Goal: Transaction & Acquisition: Purchase product/service

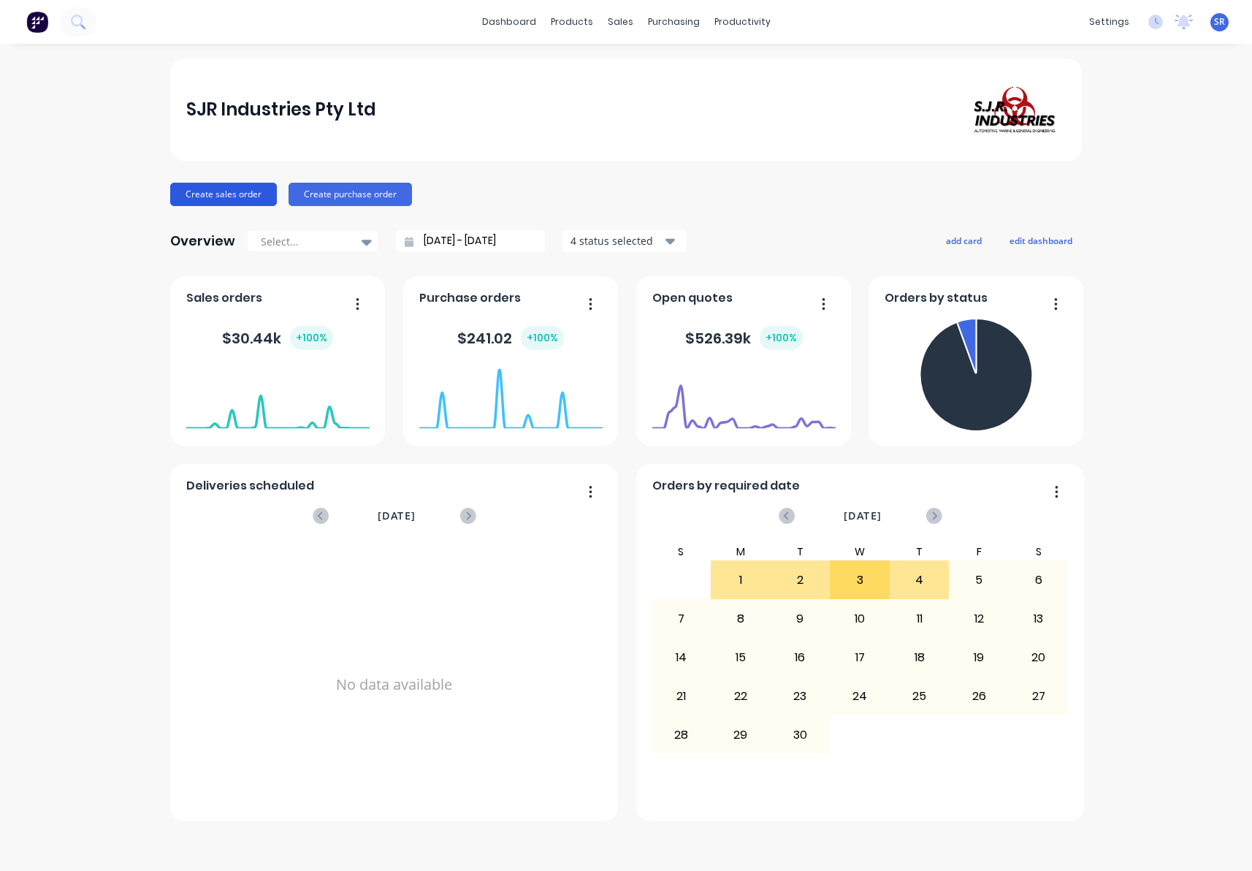
click at [242, 196] on button "Create sales order" at bounding box center [223, 194] width 107 height 23
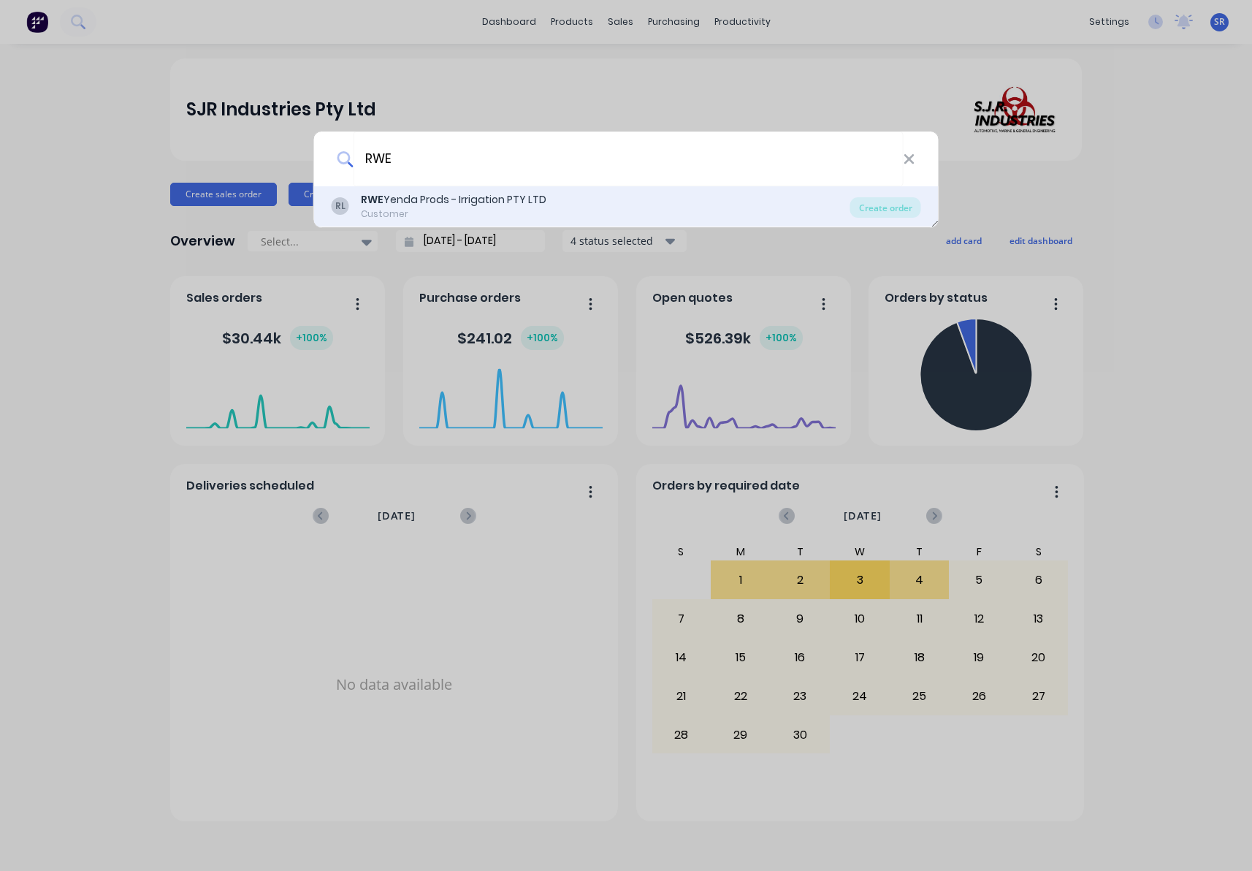
type input "RWE"
click at [393, 201] on div "RWE Yenda Prods - Irrigation PTY LTD" at bounding box center [454, 199] width 186 height 15
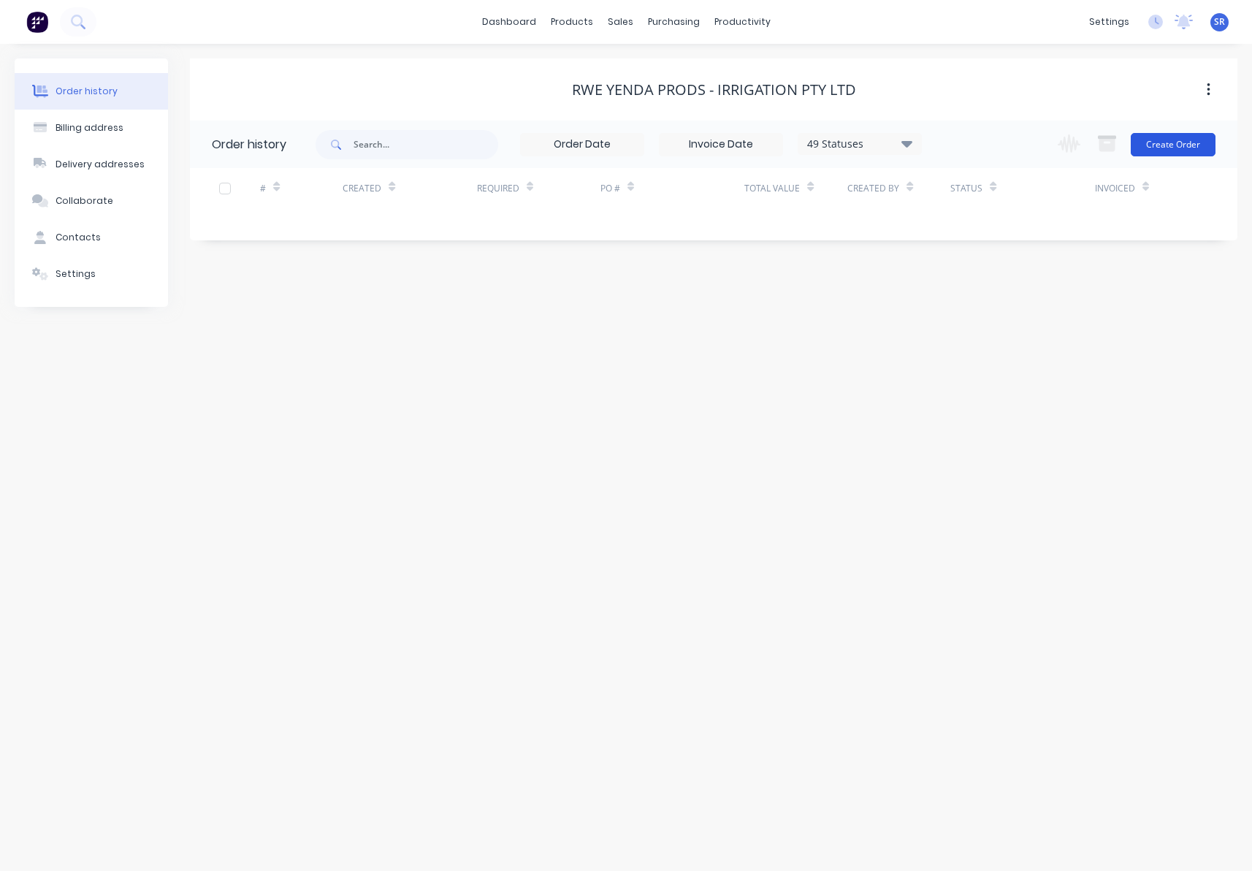
click at [1189, 136] on button "Create Order" at bounding box center [1173, 144] width 85 height 23
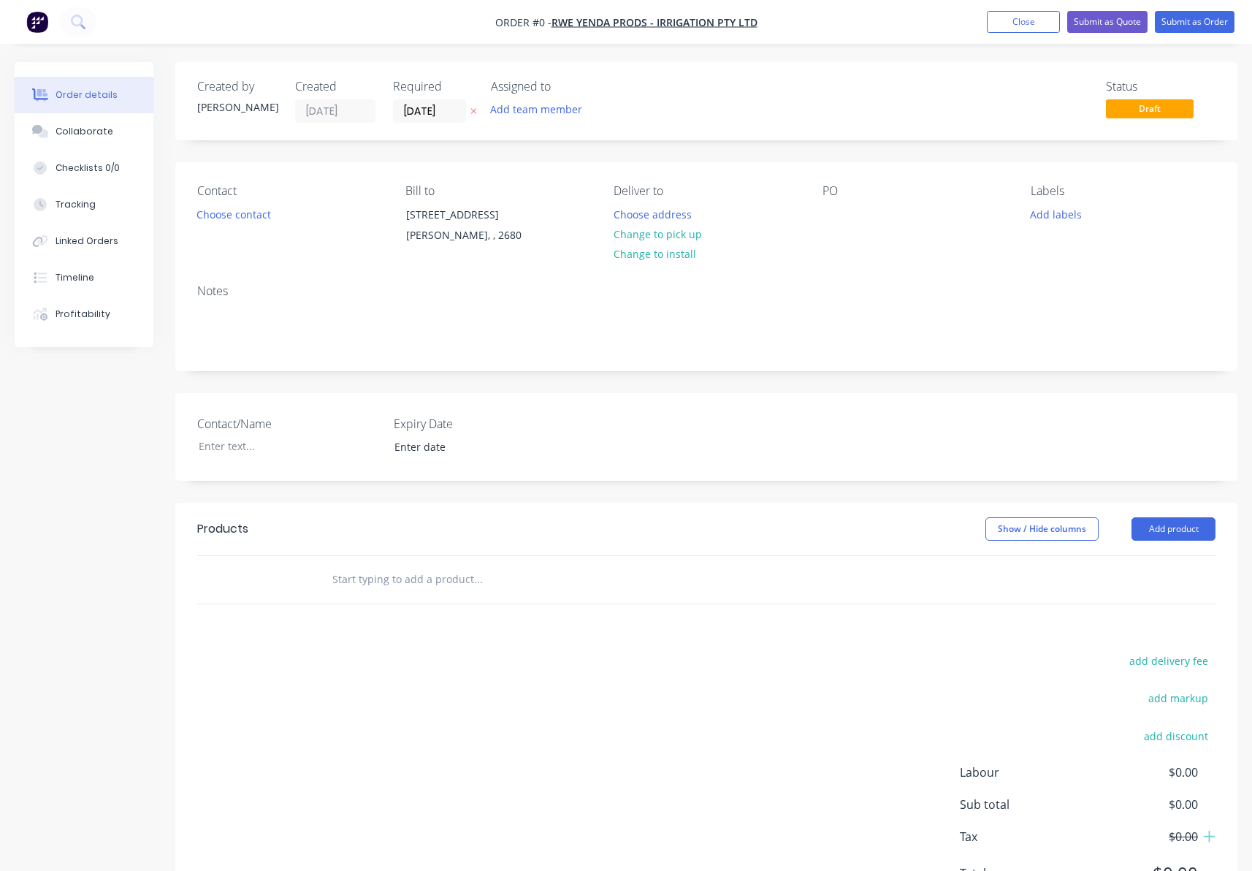
scroll to position [74, 0]
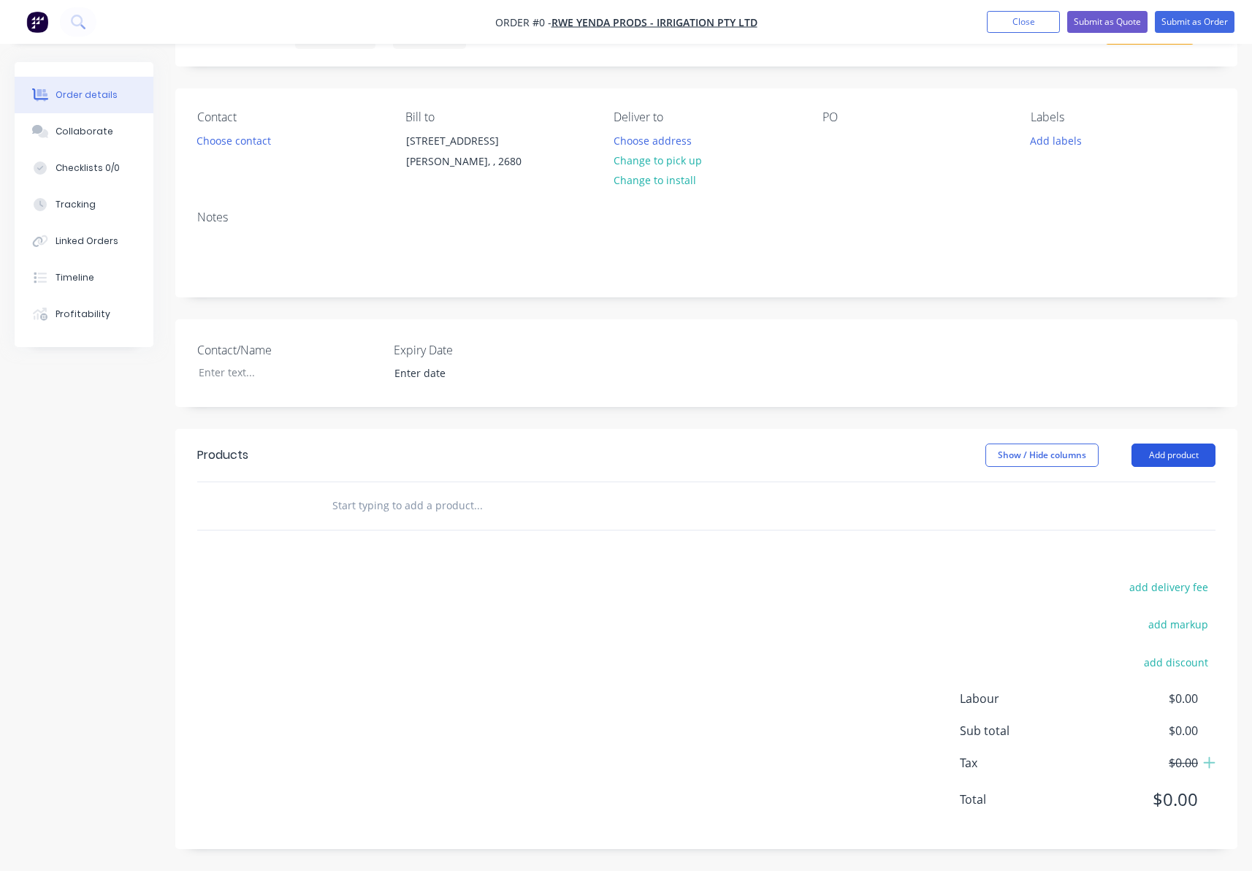
click at [1178, 453] on button "Add product" at bounding box center [1174, 454] width 84 height 23
click at [900, 608] on div "add delivery fee add markup add discount Labour $0.00 Sub total $0.00 Tax $0.00…" at bounding box center [706, 702] width 1018 height 250
click at [317, 506] on div at bounding box center [577, 505] width 526 height 47
click at [340, 503] on input "text" at bounding box center [478, 505] width 292 height 29
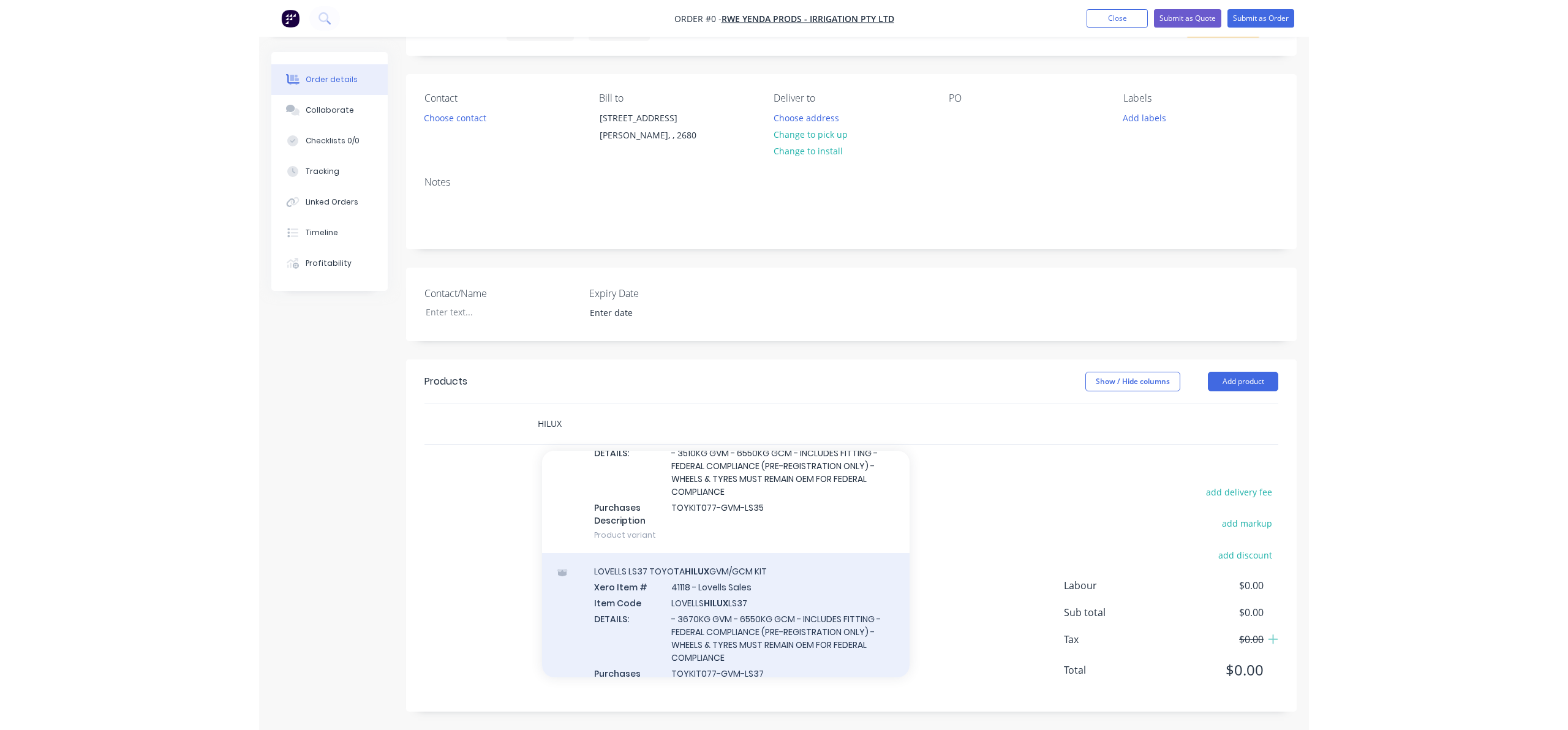
scroll to position [653, 0]
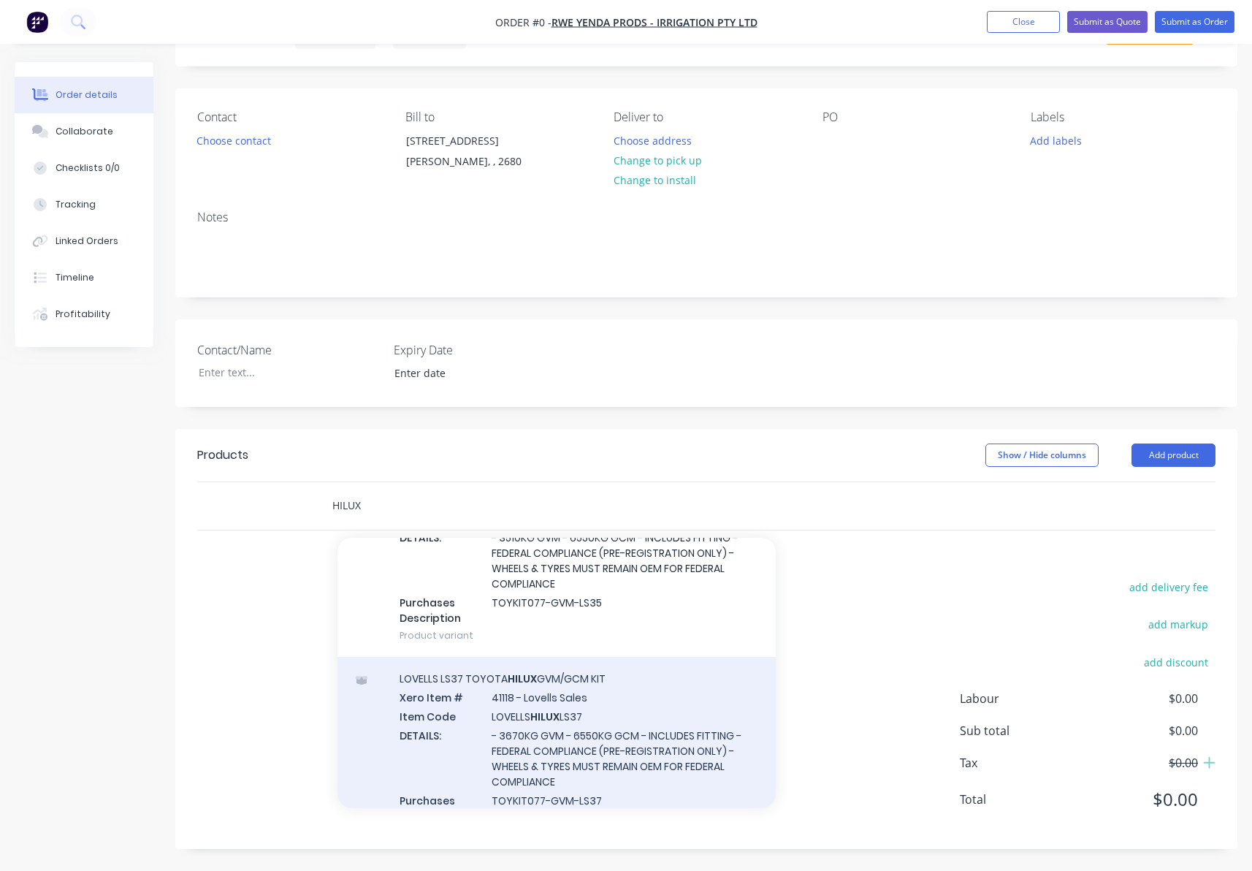
type input "HILUX"
click at [567, 736] on div "LOVELLS LS37 TOYOTA HILUX GVM/GCM KIT Xero Item # 41118 - Lovells Sales Item Co…" at bounding box center [557, 756] width 438 height 198
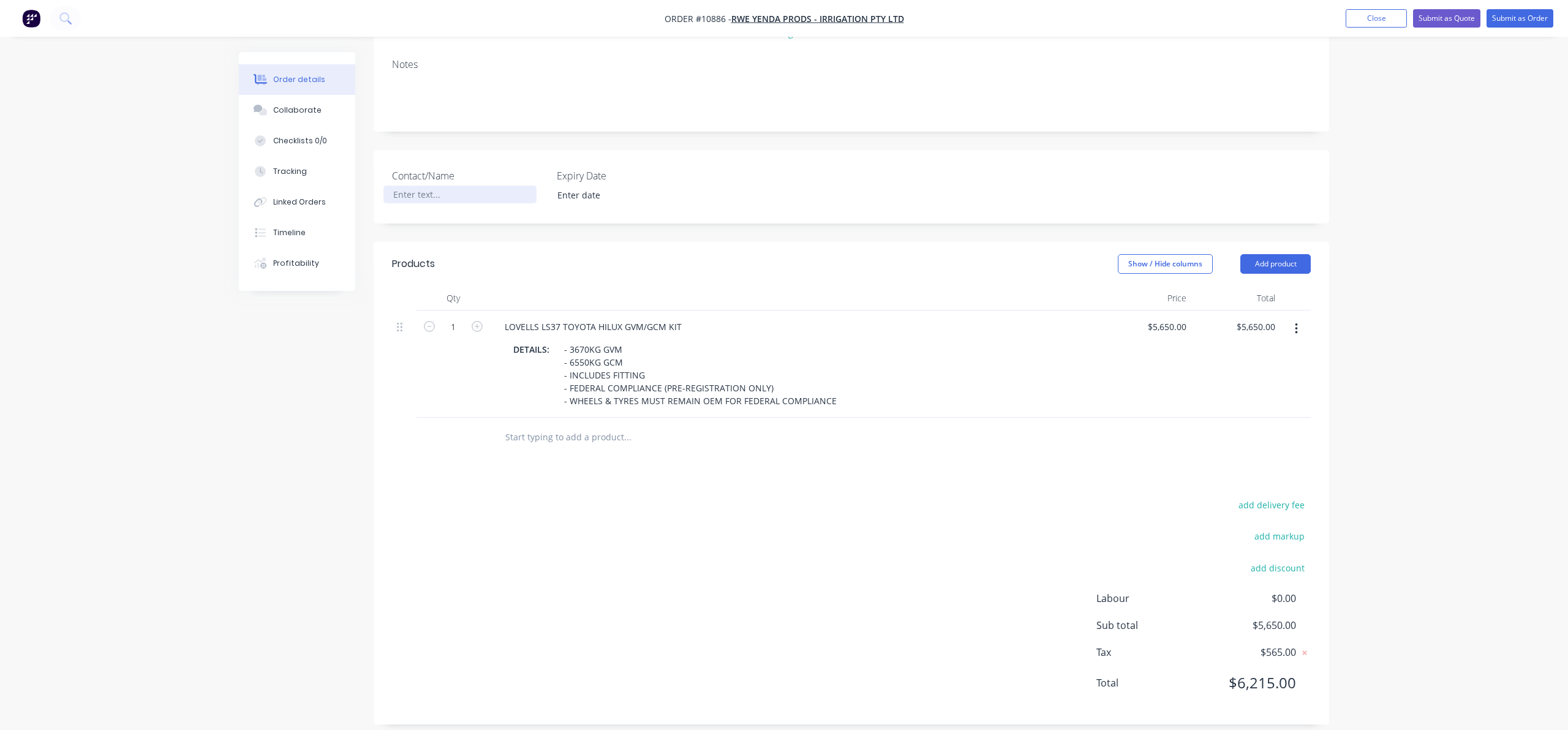
scroll to position [179, 0]
click at [419, 201] on div at bounding box center [459, 195] width 153 height 18
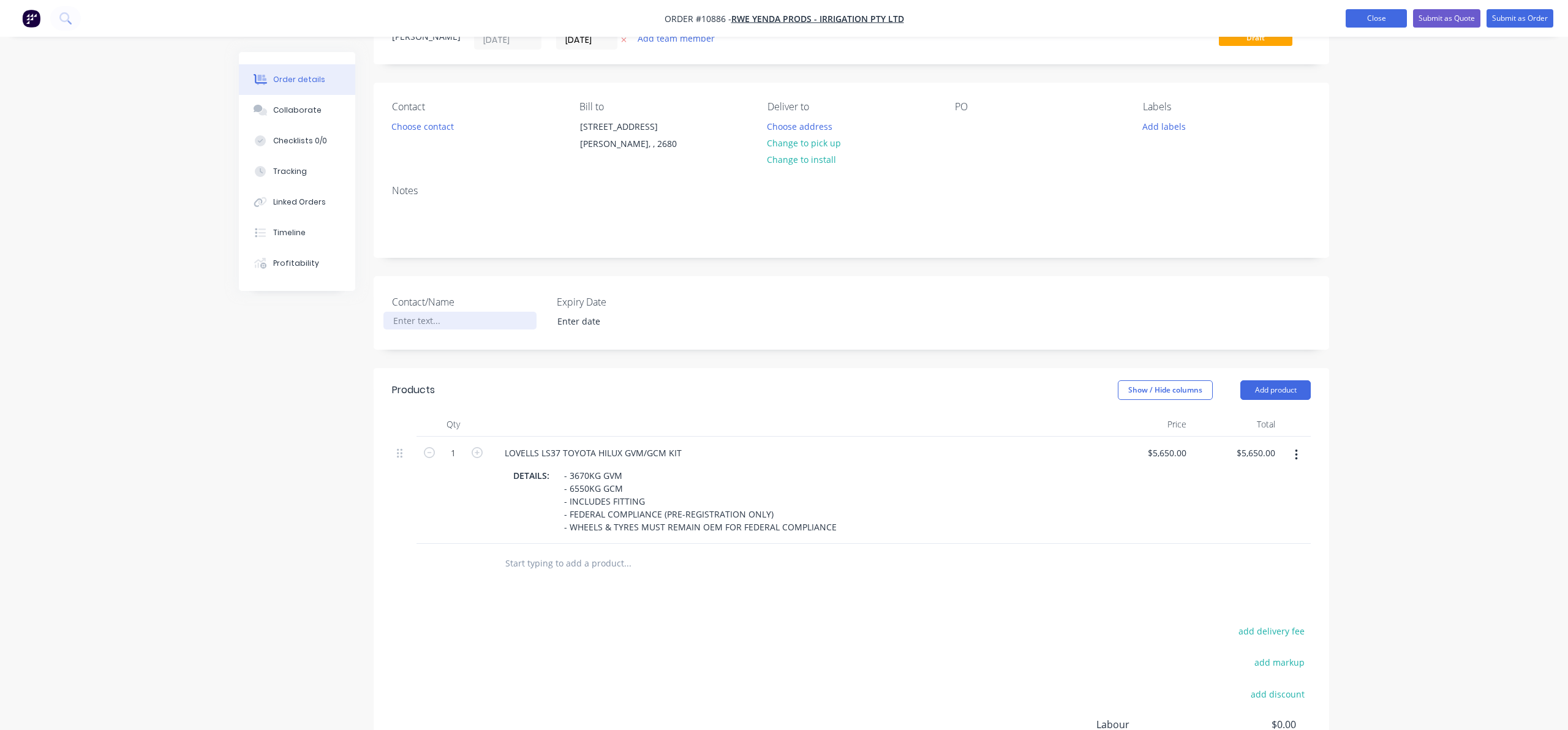
scroll to position [19, 0]
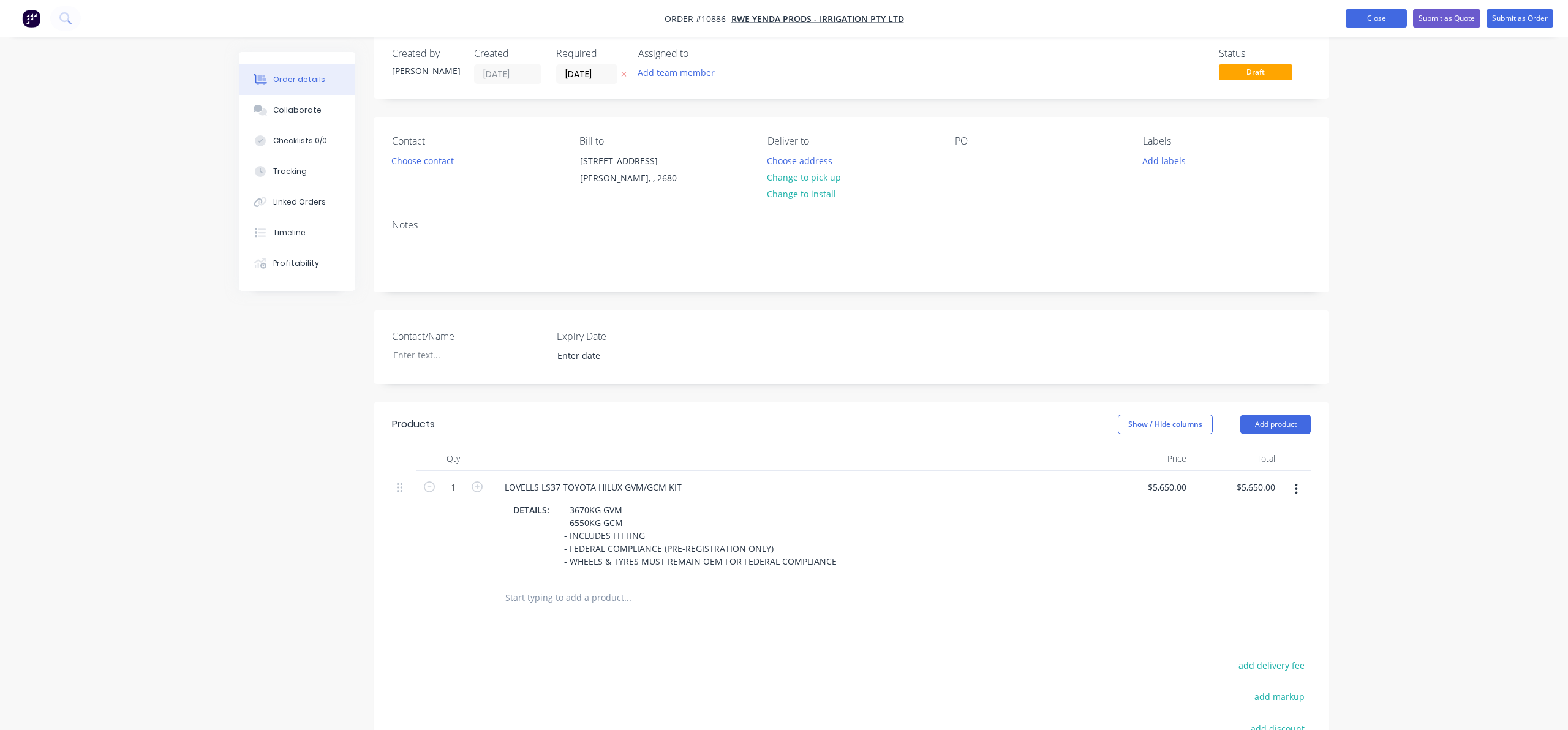
click at [1049, 26] on button "Close" at bounding box center [1376, 18] width 61 height 18
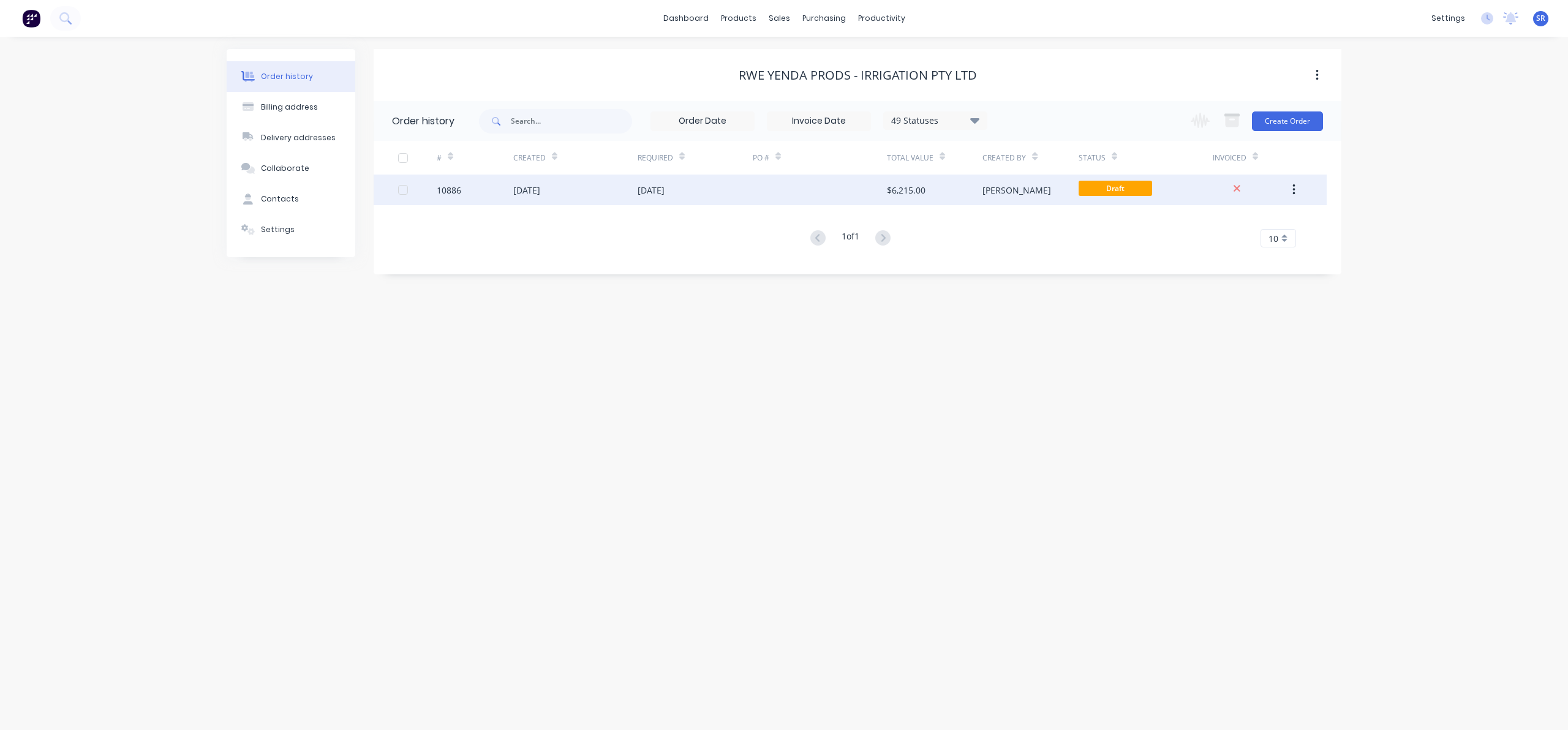
click at [612, 189] on div "[DATE]" at bounding box center [575, 189] width 124 height 31
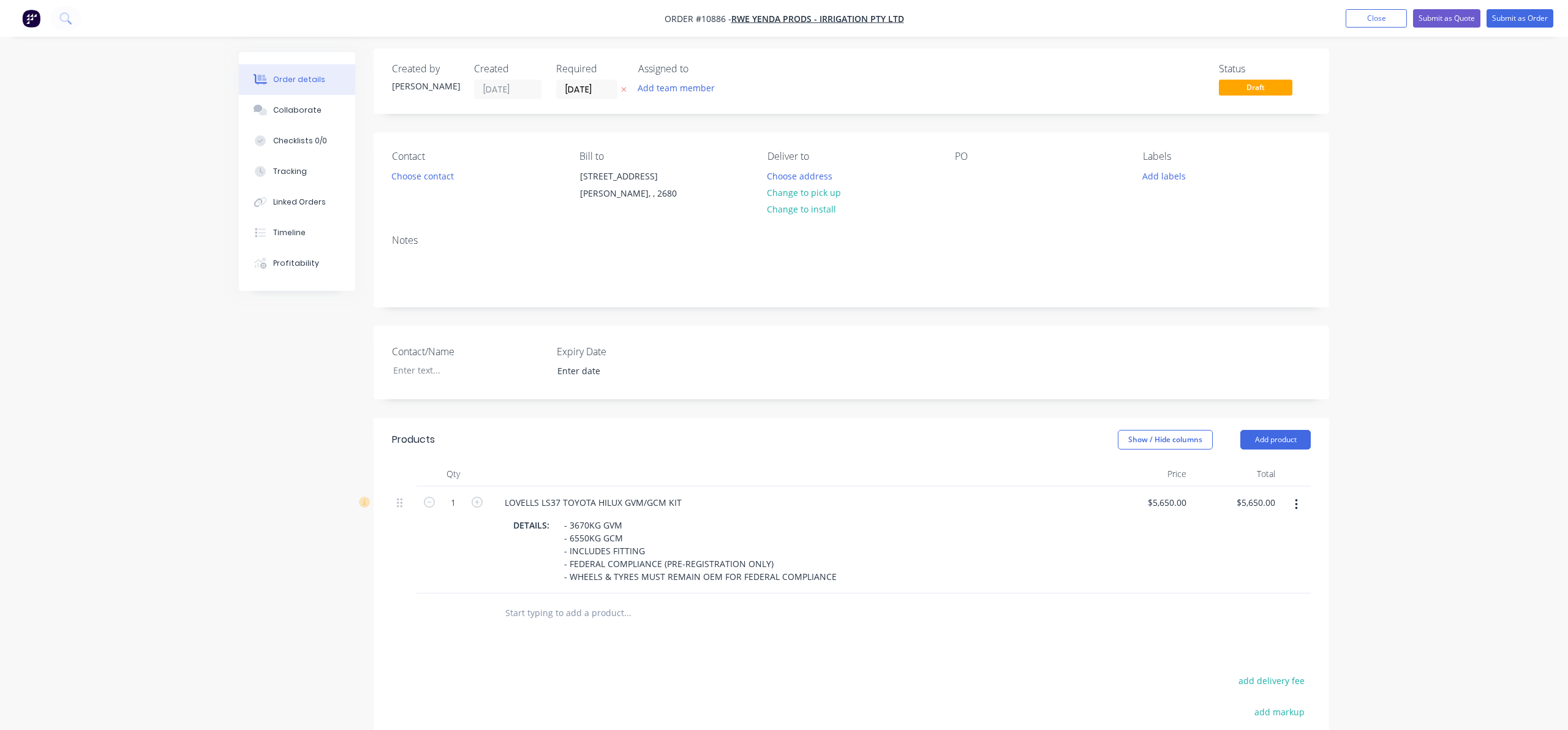
scroll to position [3, 0]
click at [323, 358] on div "Created by [PERSON_NAME] Created [DATE] Required [DATE] Assigned to Add team me…" at bounding box center [784, 484] width 1090 height 870
click at [439, 168] on button "Choose contact" at bounding box center [423, 176] width 75 height 17
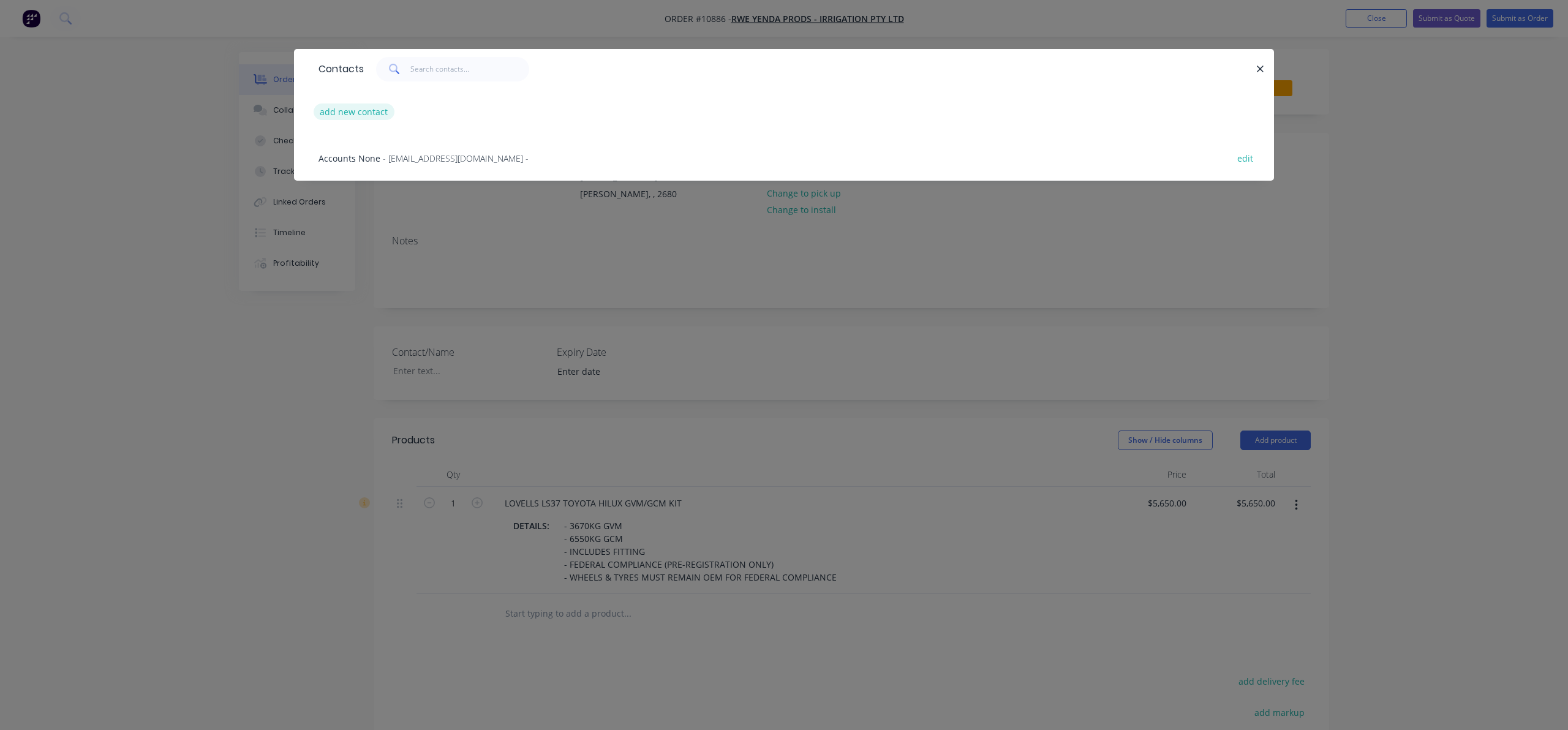
click at [390, 108] on button "add new contact" at bounding box center [354, 111] width 80 height 17
select select "AU"
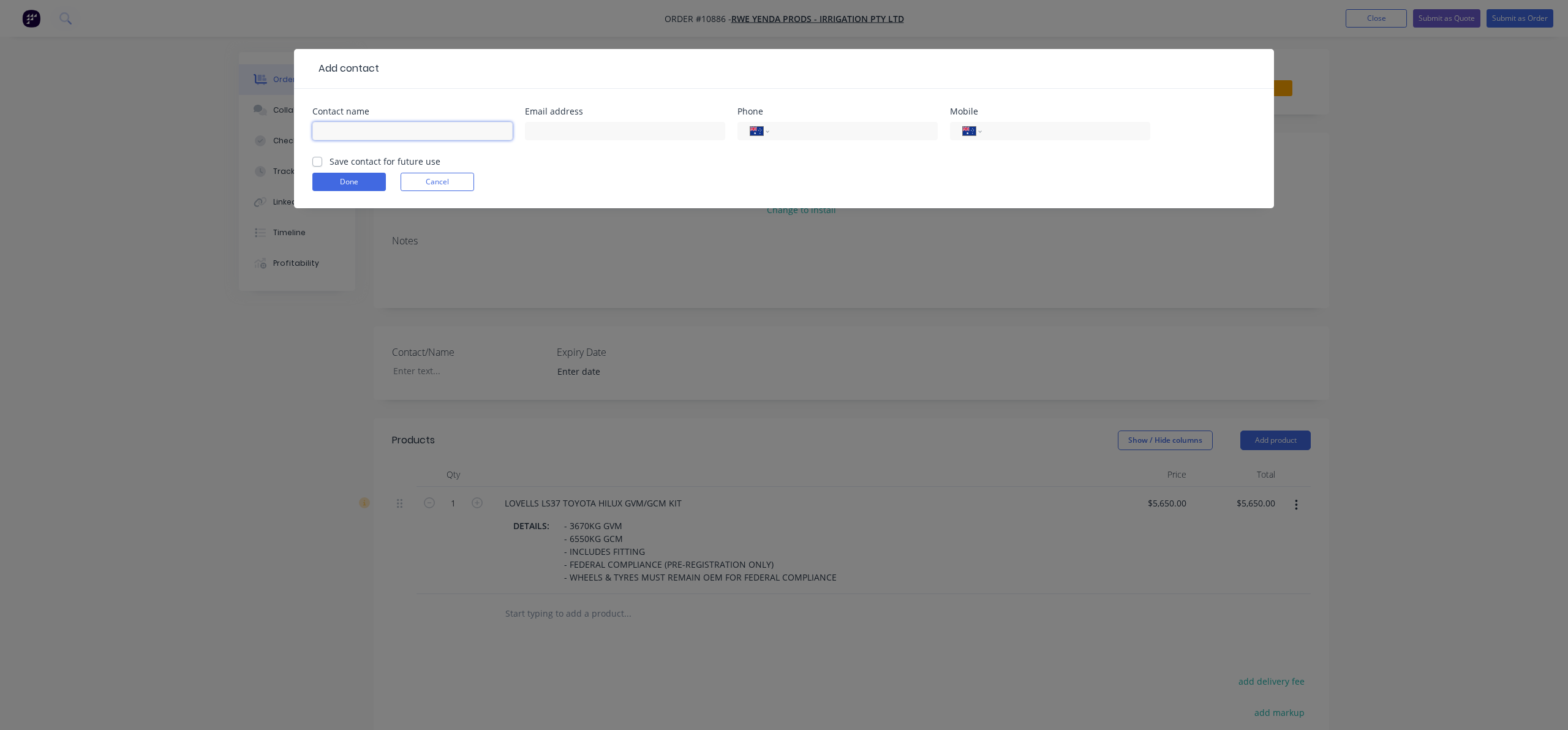
click at [391, 130] on input "text" at bounding box center [413, 131] width 200 height 18
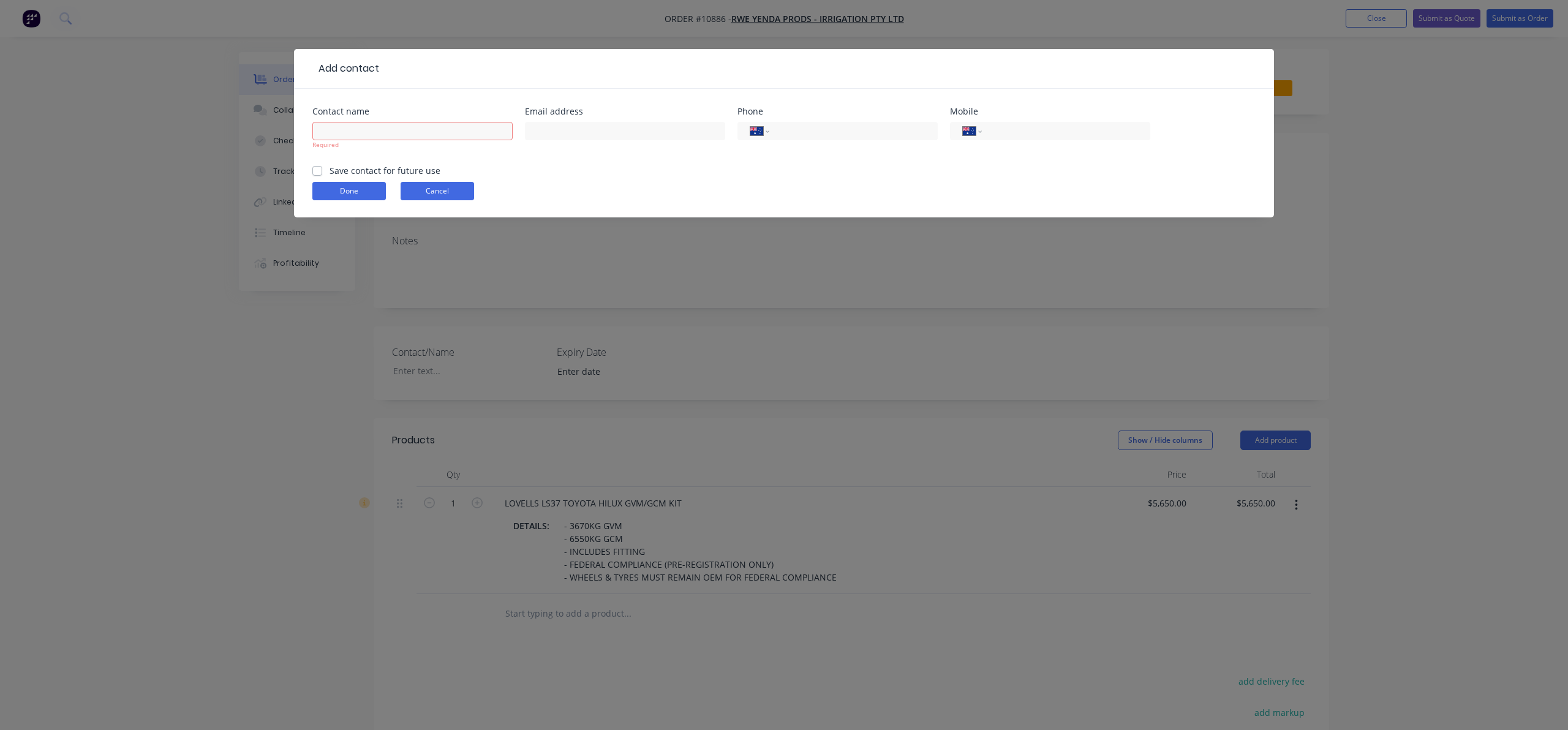
click at [449, 181] on form "Contact name Required Email address Phone International [GEOGRAPHIC_DATA] [GEOG…" at bounding box center [784, 163] width 943 height 111
click at [438, 195] on button "Cancel" at bounding box center [438, 191] width 74 height 18
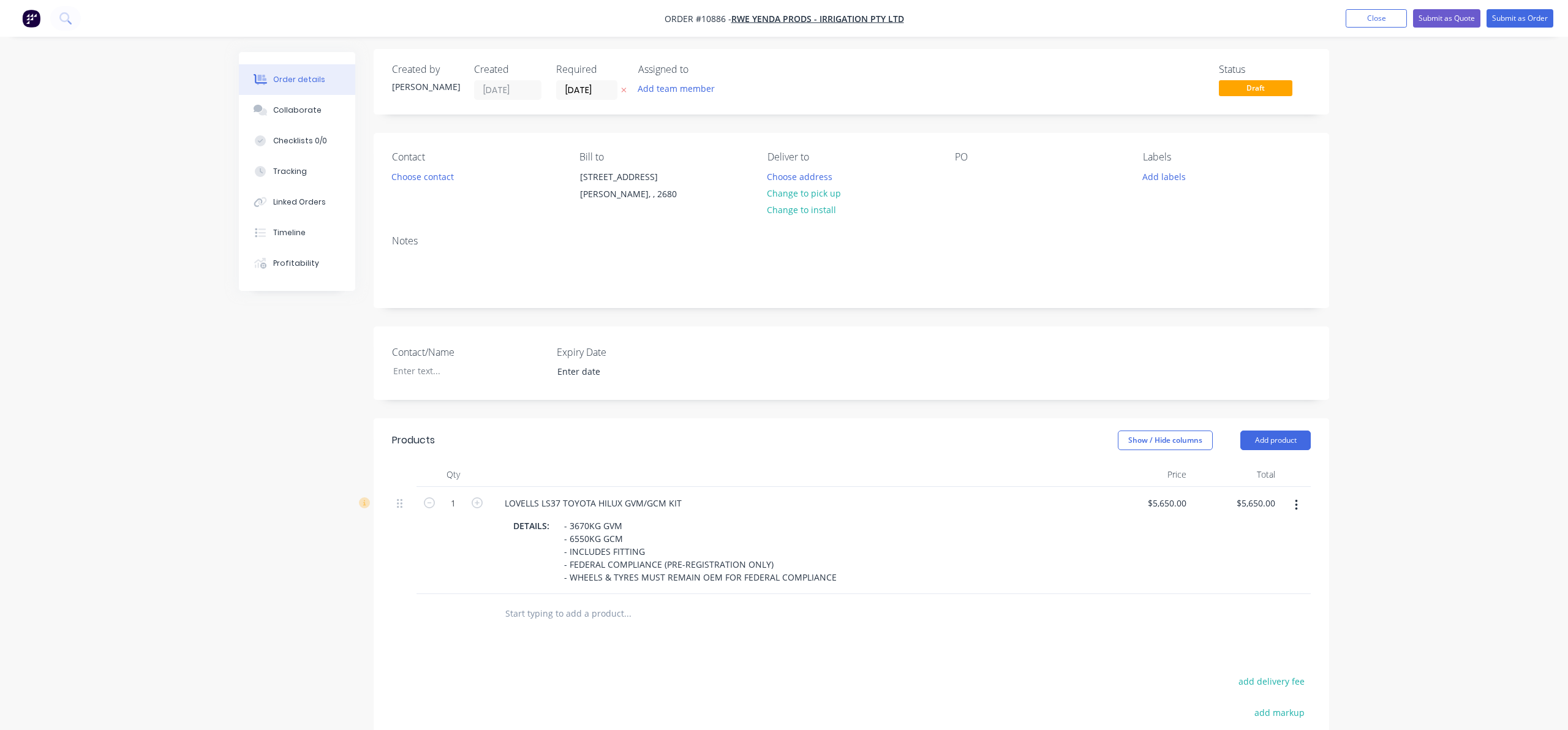
click at [1049, 113] on div "Order details Collaborate Checklists 0/0 Tracking Linked Orders Timeline Profit…" at bounding box center [784, 458] width 1568 height 922
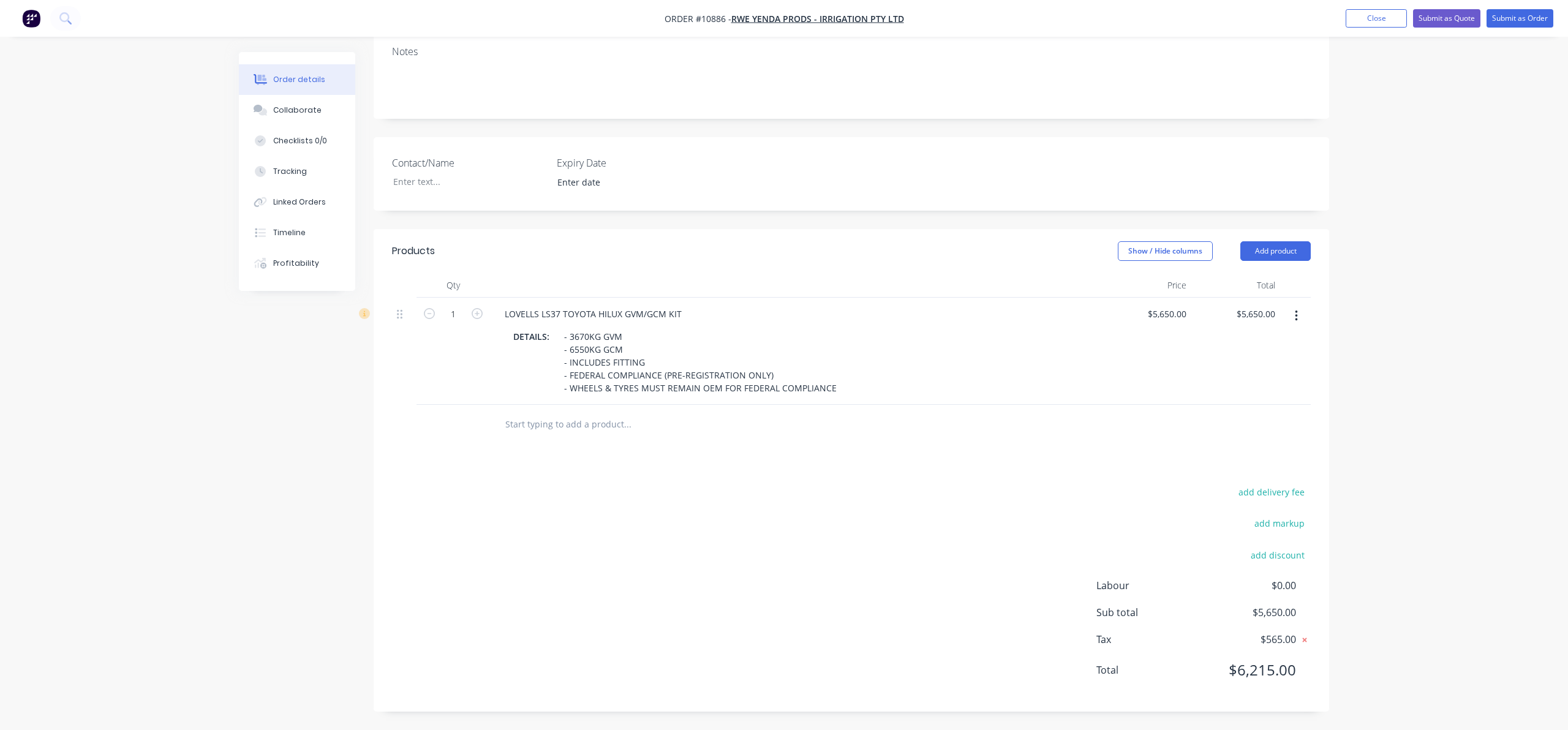
click at [1049, 638] on icon at bounding box center [1305, 639] width 13 height 13
click at [1049, 638] on icon at bounding box center [1306, 639] width 11 height 13
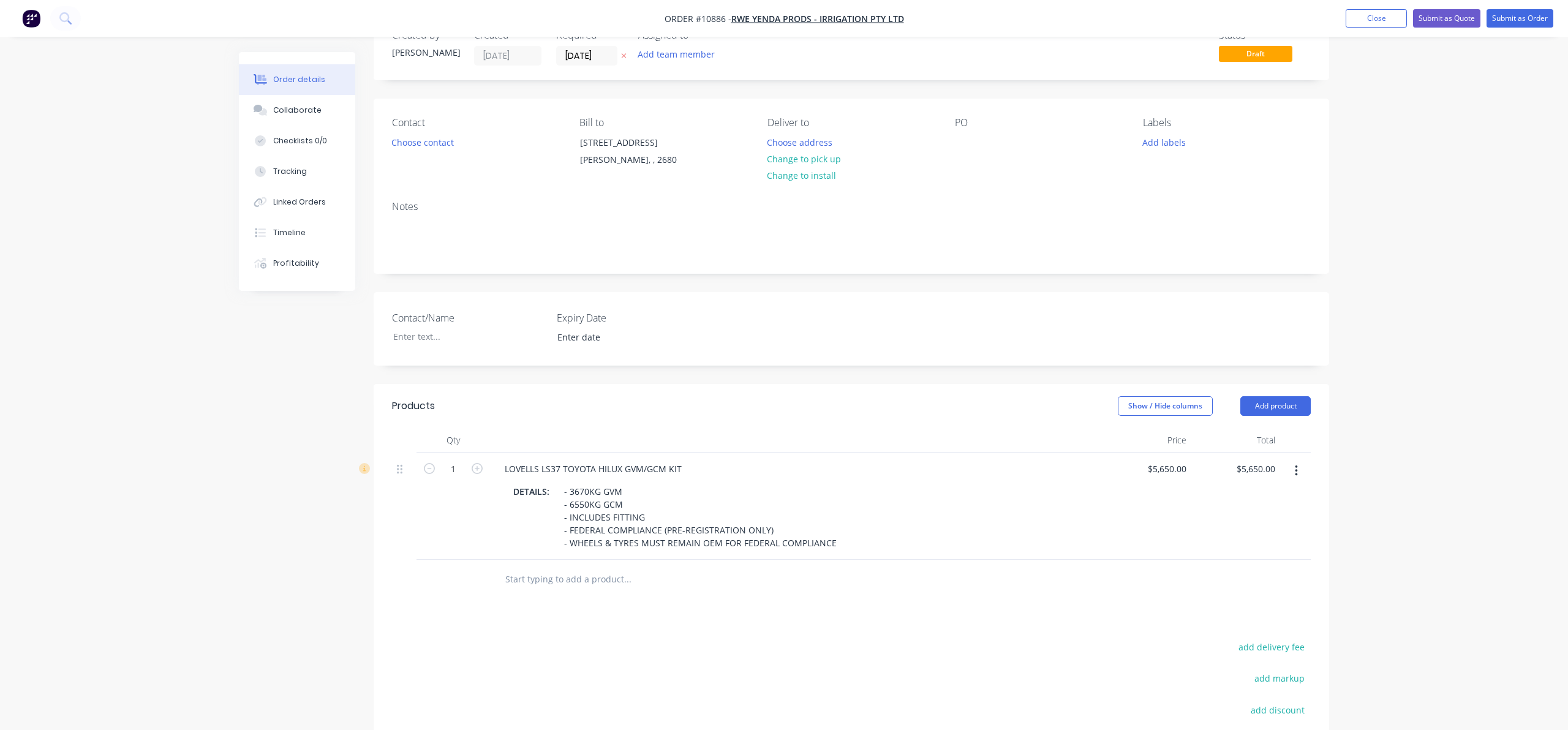
scroll to position [0, 0]
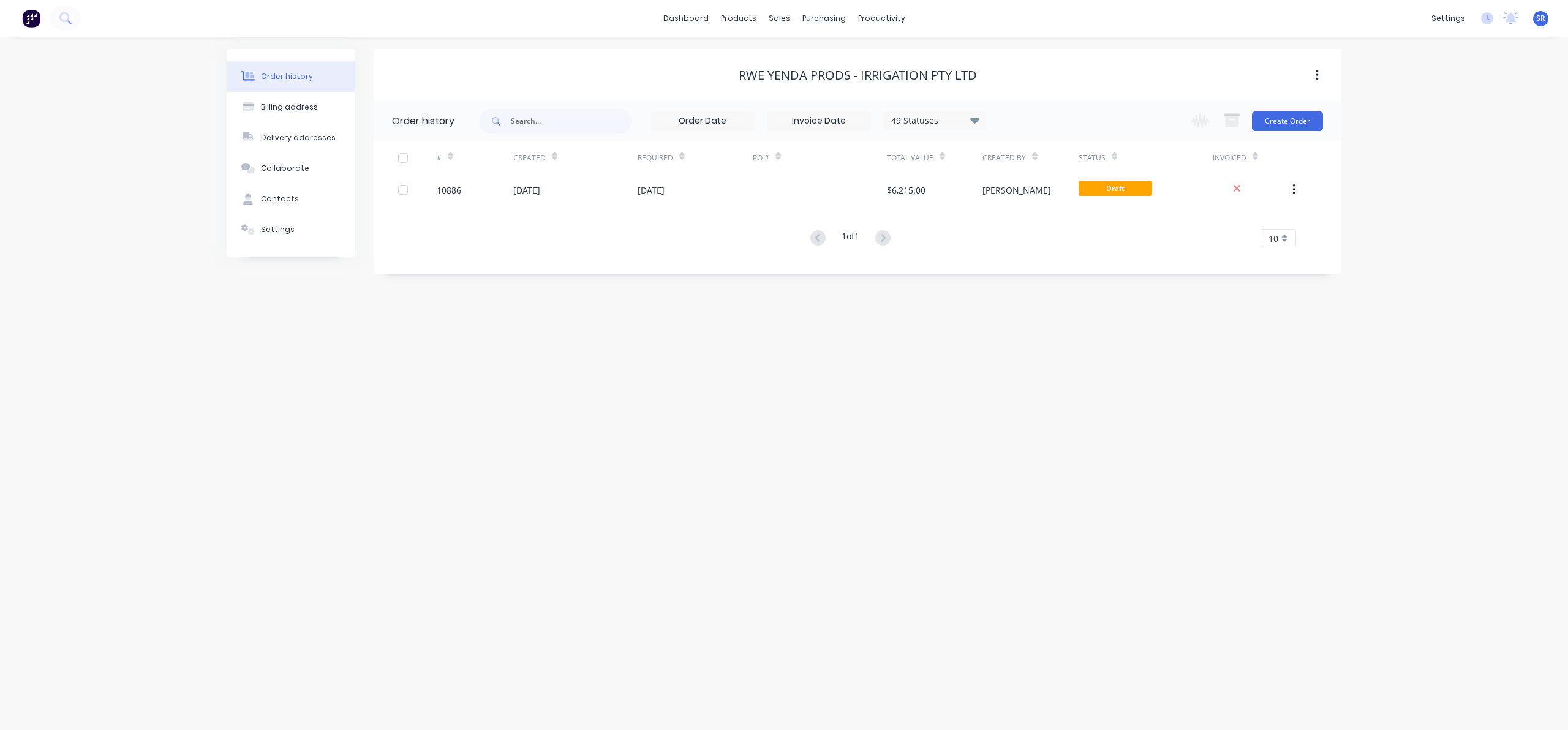
click at [1049, 71] on button "button" at bounding box center [1317, 75] width 29 height 22
click at [1049, 101] on div "Archive" at bounding box center [1274, 107] width 95 height 18
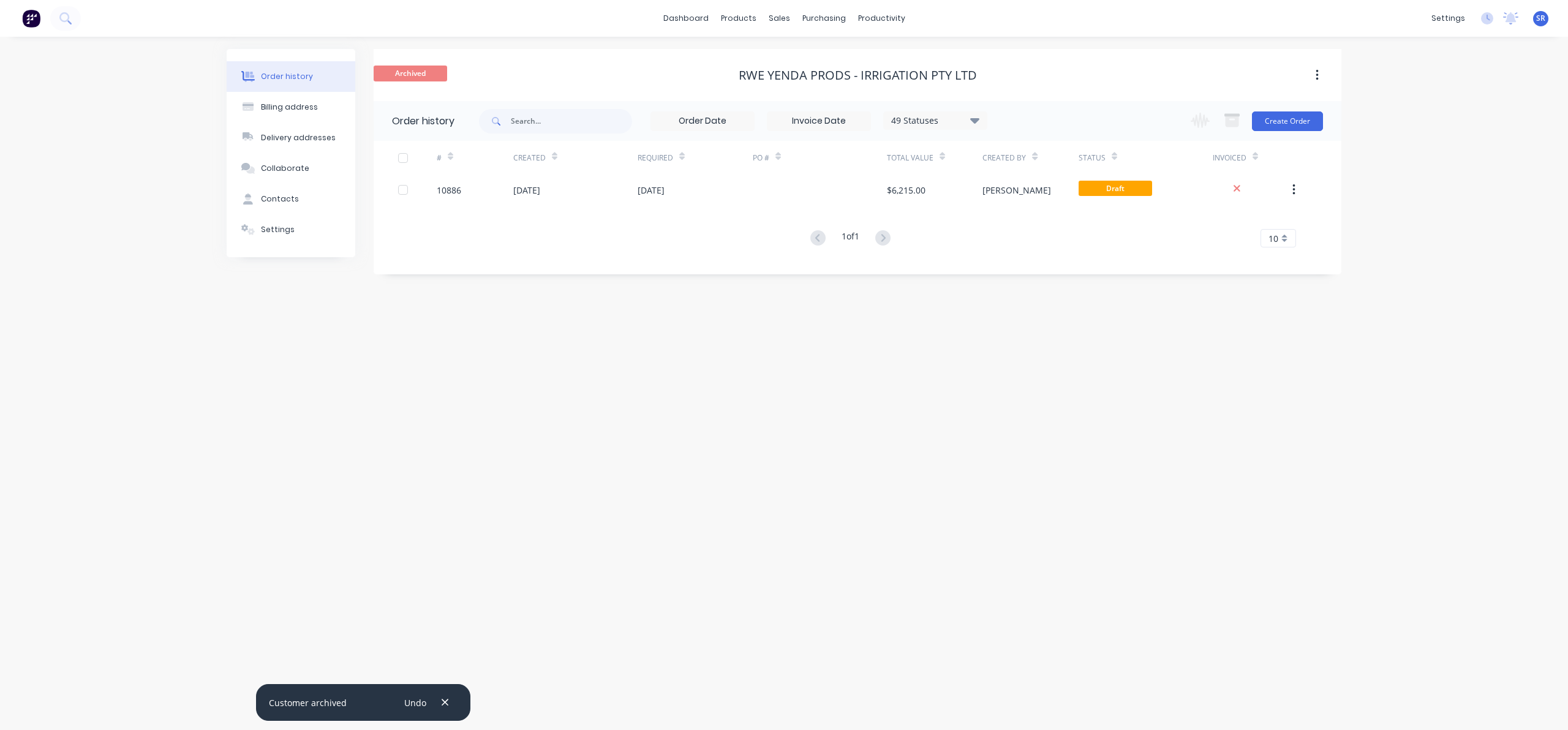
click at [887, 367] on div "Order history Billing address Delivery addresses Collaborate Contacts Settings …" at bounding box center [784, 383] width 1568 height 693
click at [34, 22] on img at bounding box center [31, 18] width 18 height 18
